Goal: Transaction & Acquisition: Obtain resource

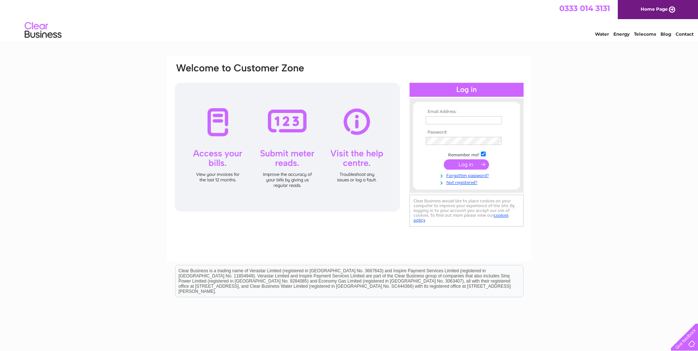
click at [443, 119] on input "text" at bounding box center [464, 120] width 76 height 8
paste input "Propertymanager@gowerlanegroup.co.uk"
type input "Propertymanager@gowerlanegroup.co.uk"
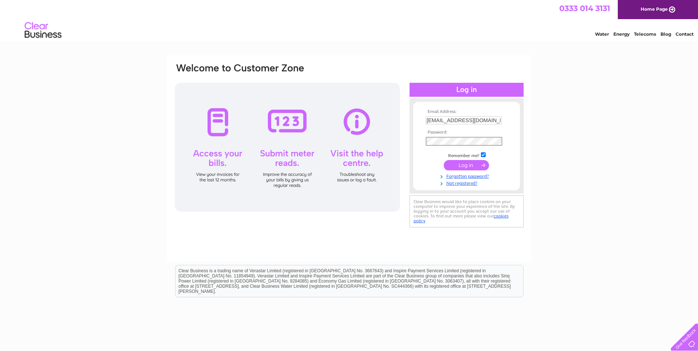
click at [484, 167] on input "submit" at bounding box center [466, 165] width 45 height 10
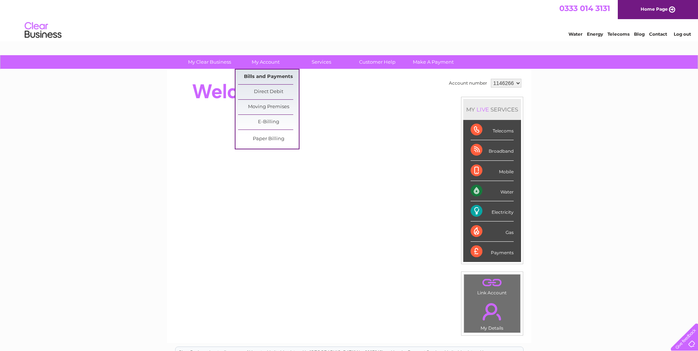
click at [265, 73] on link "Bills and Payments" at bounding box center [268, 77] width 61 height 15
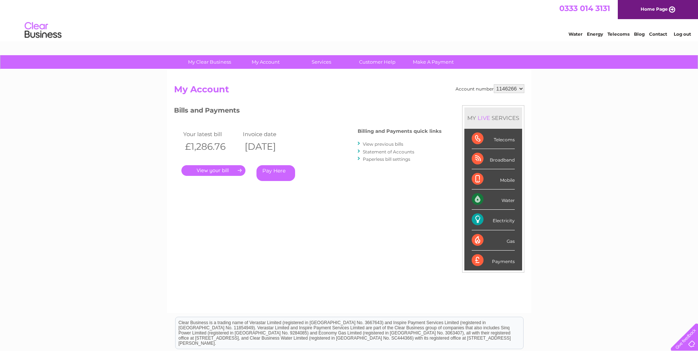
scroll to position [93, 0]
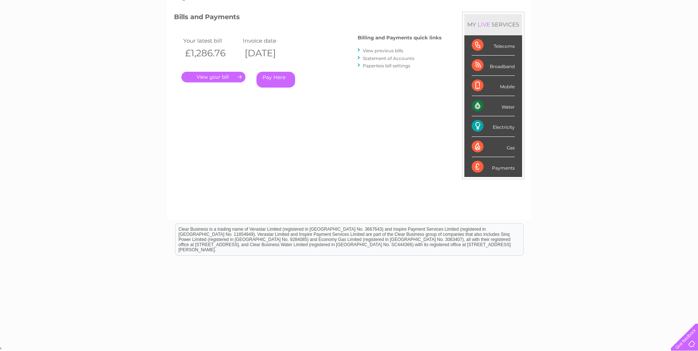
click at [226, 79] on link "." at bounding box center [213, 77] width 64 height 11
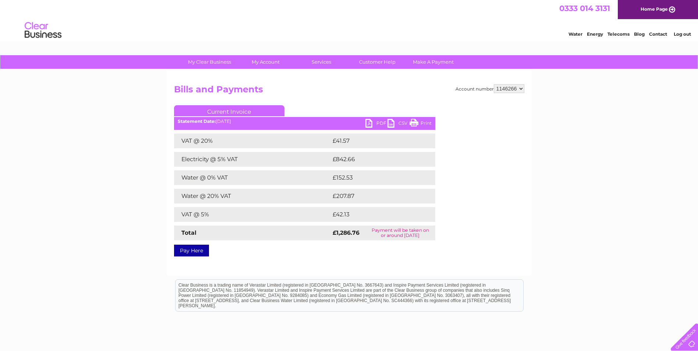
click at [379, 123] on link "PDF" at bounding box center [376, 124] width 22 height 11
click at [375, 120] on link "PDF" at bounding box center [376, 124] width 22 height 11
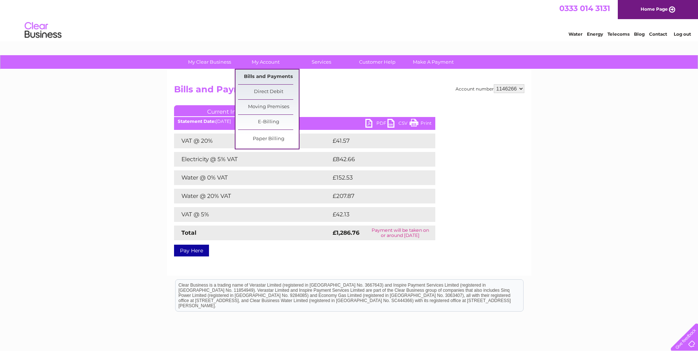
click at [266, 71] on link "Bills and Payments" at bounding box center [268, 77] width 61 height 15
click at [268, 76] on link "Bills and Payments" at bounding box center [268, 77] width 61 height 15
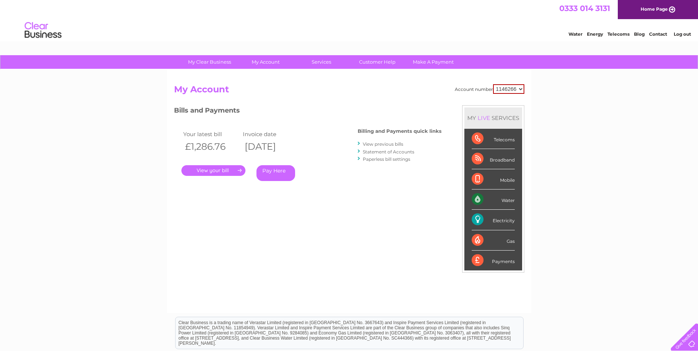
click at [515, 89] on select "1146266" at bounding box center [508, 89] width 31 height 10
drag, startPoint x: 515, startPoint y: 89, endPoint x: 409, endPoint y: 104, distance: 107.1
click at [409, 104] on div "Account number 1146266 My Account MY LIVE SERVICES Telecoms Broadband Mobile Wa…" at bounding box center [349, 195] width 350 height 222
click at [211, 168] on link "." at bounding box center [213, 170] width 64 height 11
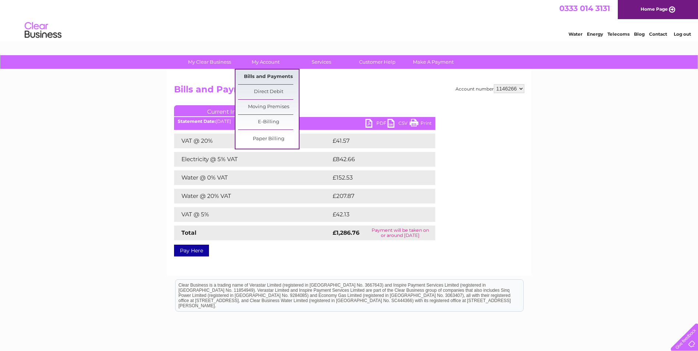
click at [261, 73] on link "Bills and Payments" at bounding box center [268, 77] width 61 height 15
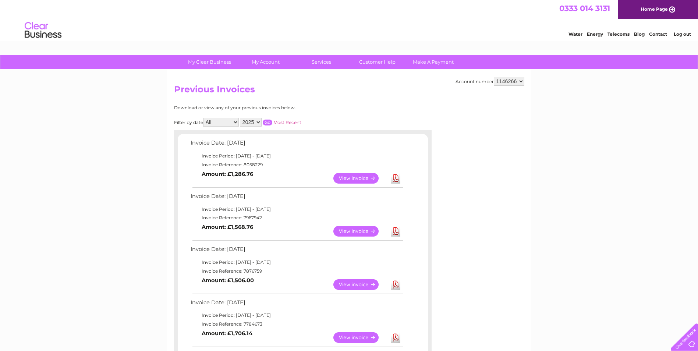
scroll to position [55, 0]
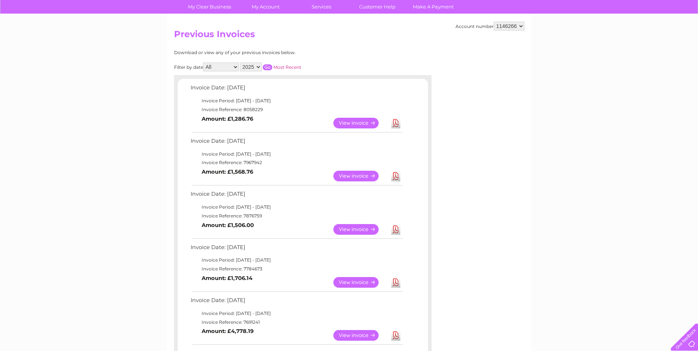
click at [351, 174] on link "View" at bounding box center [360, 176] width 54 height 11
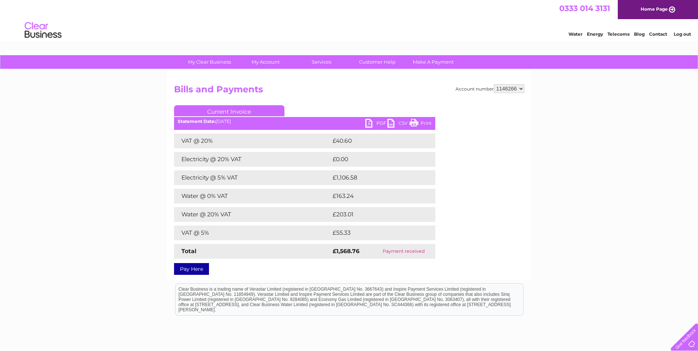
click at [376, 124] on link "PDF" at bounding box center [376, 124] width 22 height 11
